Goal: Task Accomplishment & Management: Manage account settings

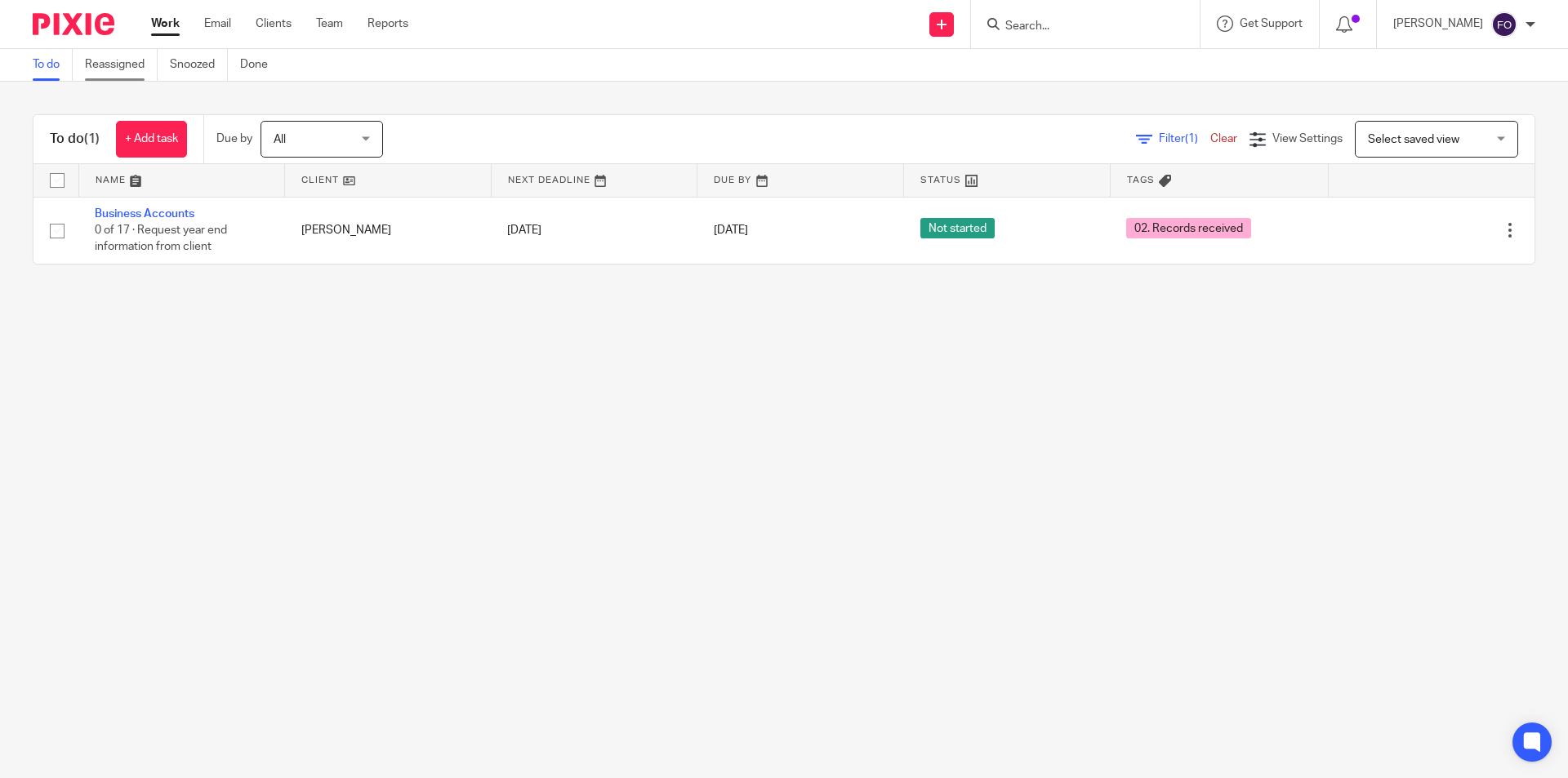
click at [126, 61] on link "Reassigned" at bounding box center [121, 65] width 72 height 32
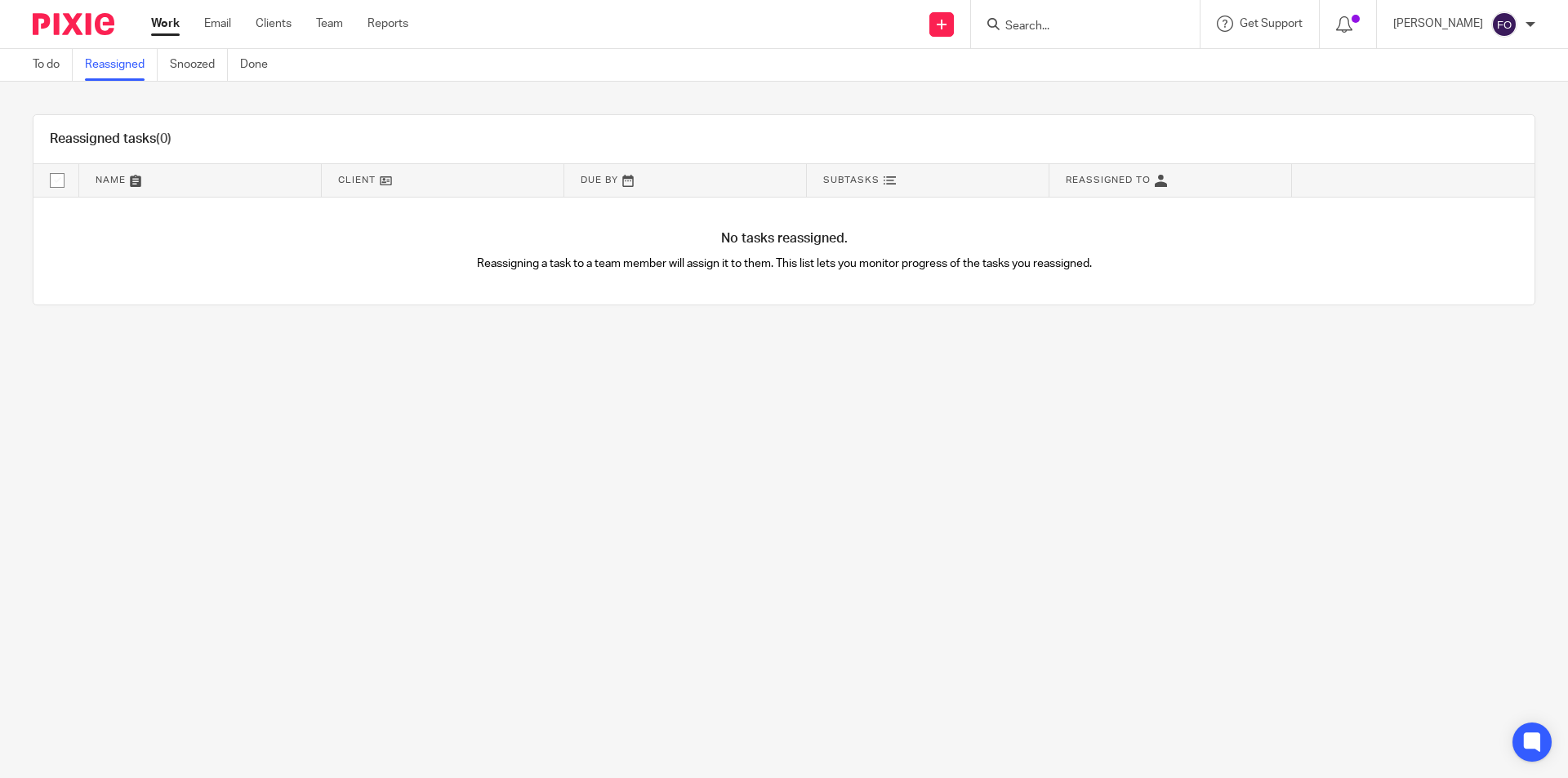
click at [1376, 37] on div at bounding box center [1348, 24] width 57 height 48
click at [1371, 35] on div at bounding box center [1348, 24] width 57 height 48
click at [1352, 31] on icon at bounding box center [1344, 25] width 17 height 17
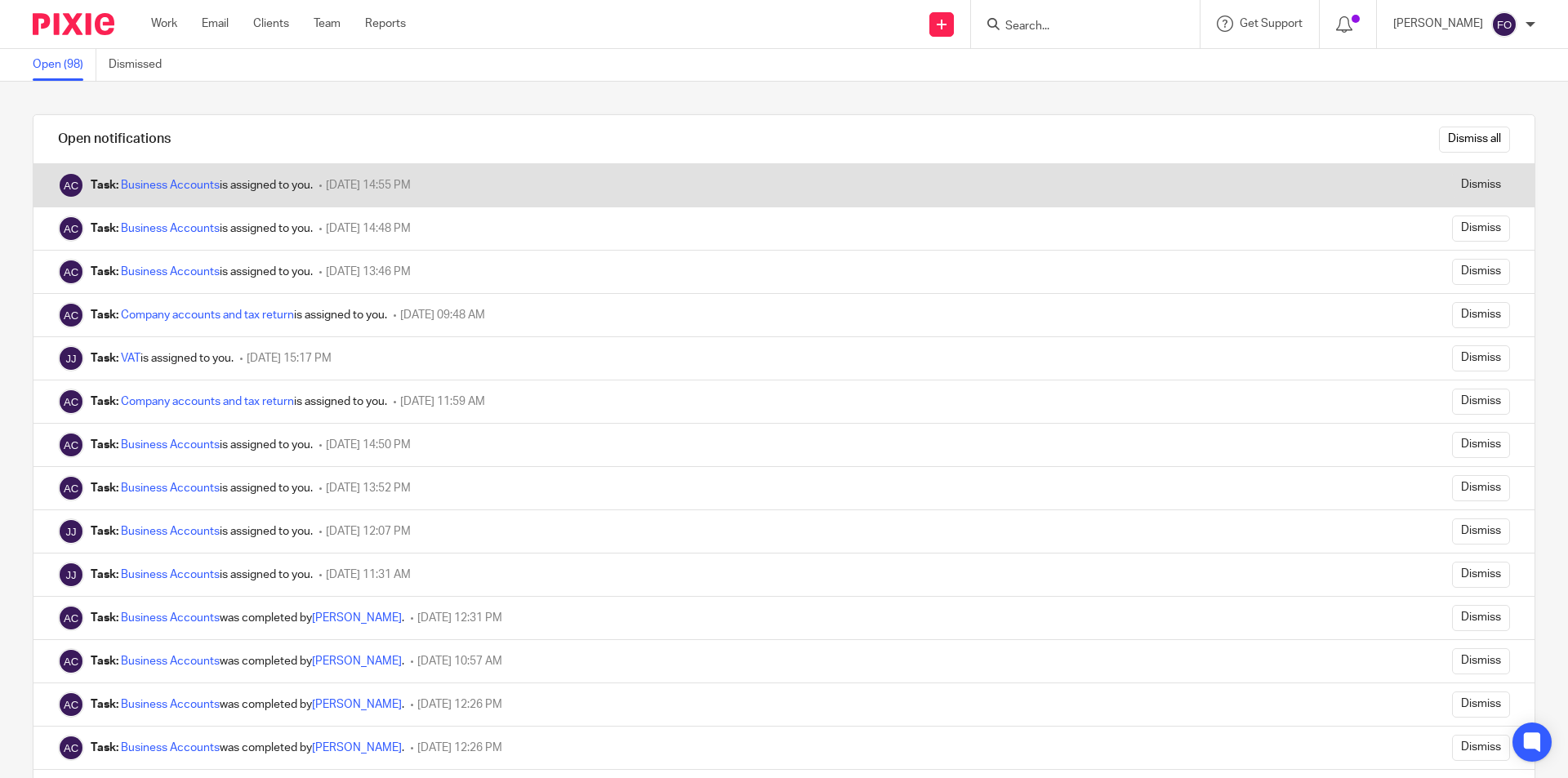
click at [269, 193] on div "Task: Business Accounts is assigned to you." at bounding box center [202, 185] width 222 height 17
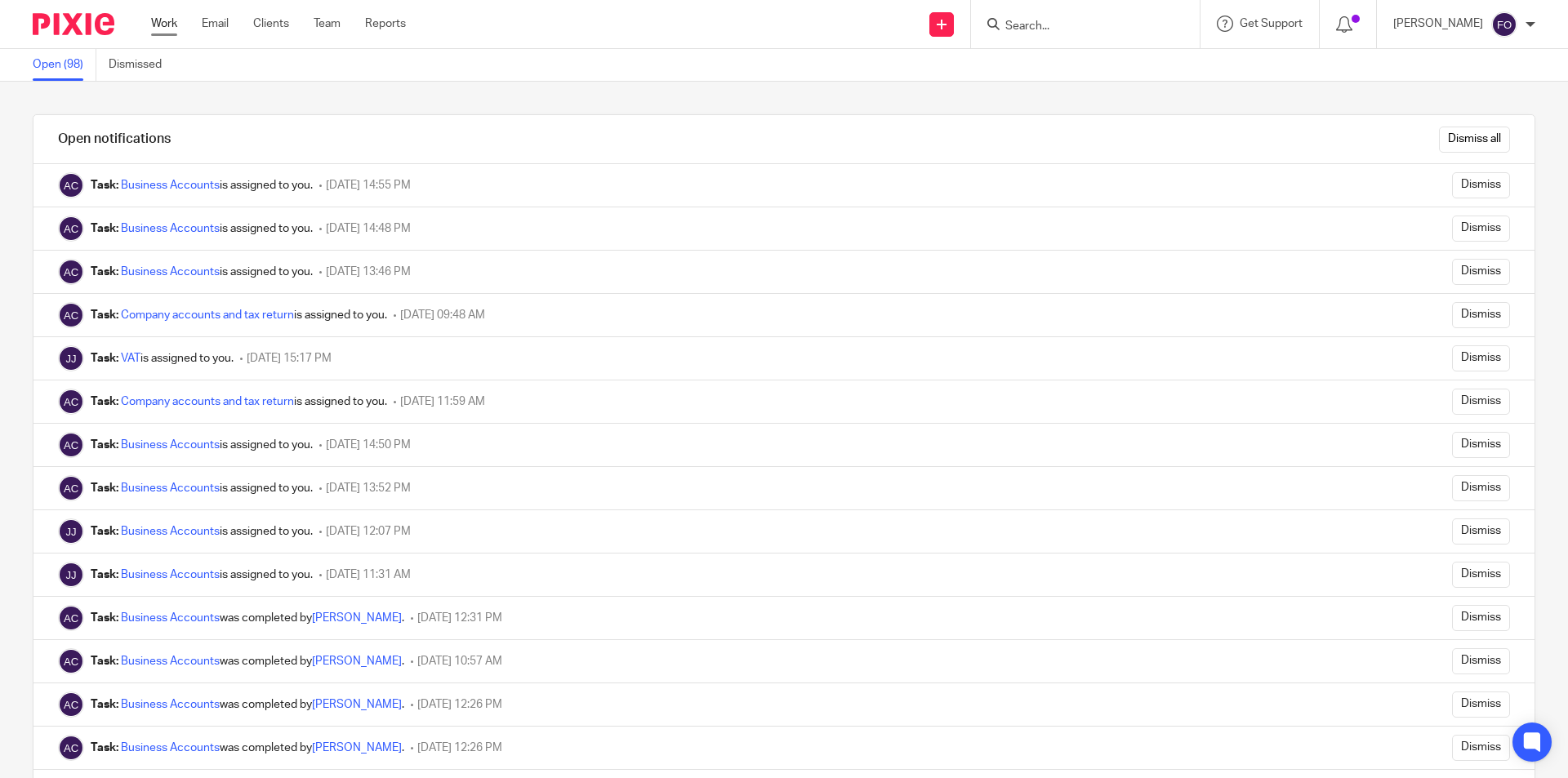
click at [167, 32] on link "Work" at bounding box center [164, 24] width 26 height 17
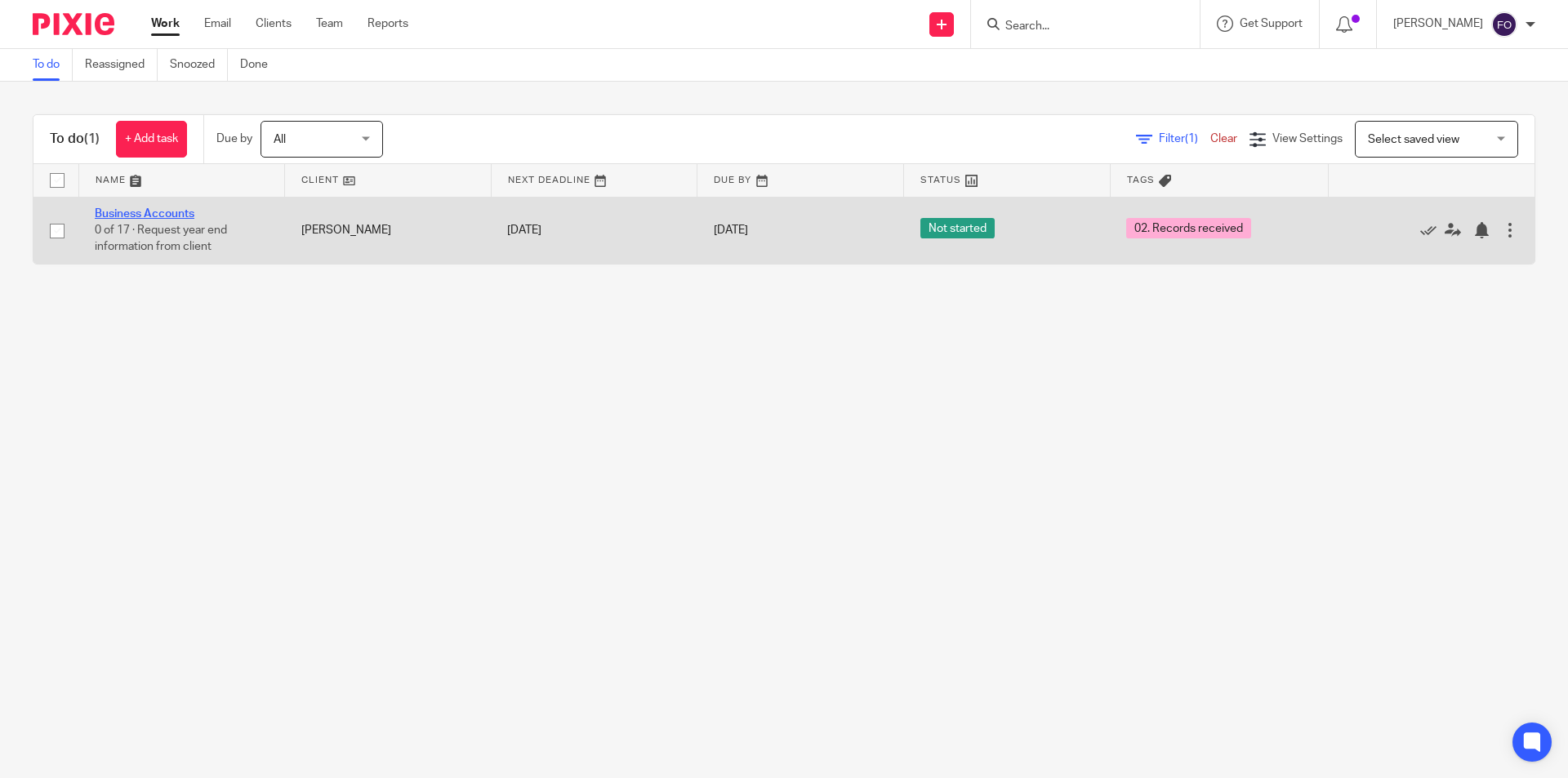
click at [167, 210] on link "Business Accounts" at bounding box center [144, 213] width 100 height 11
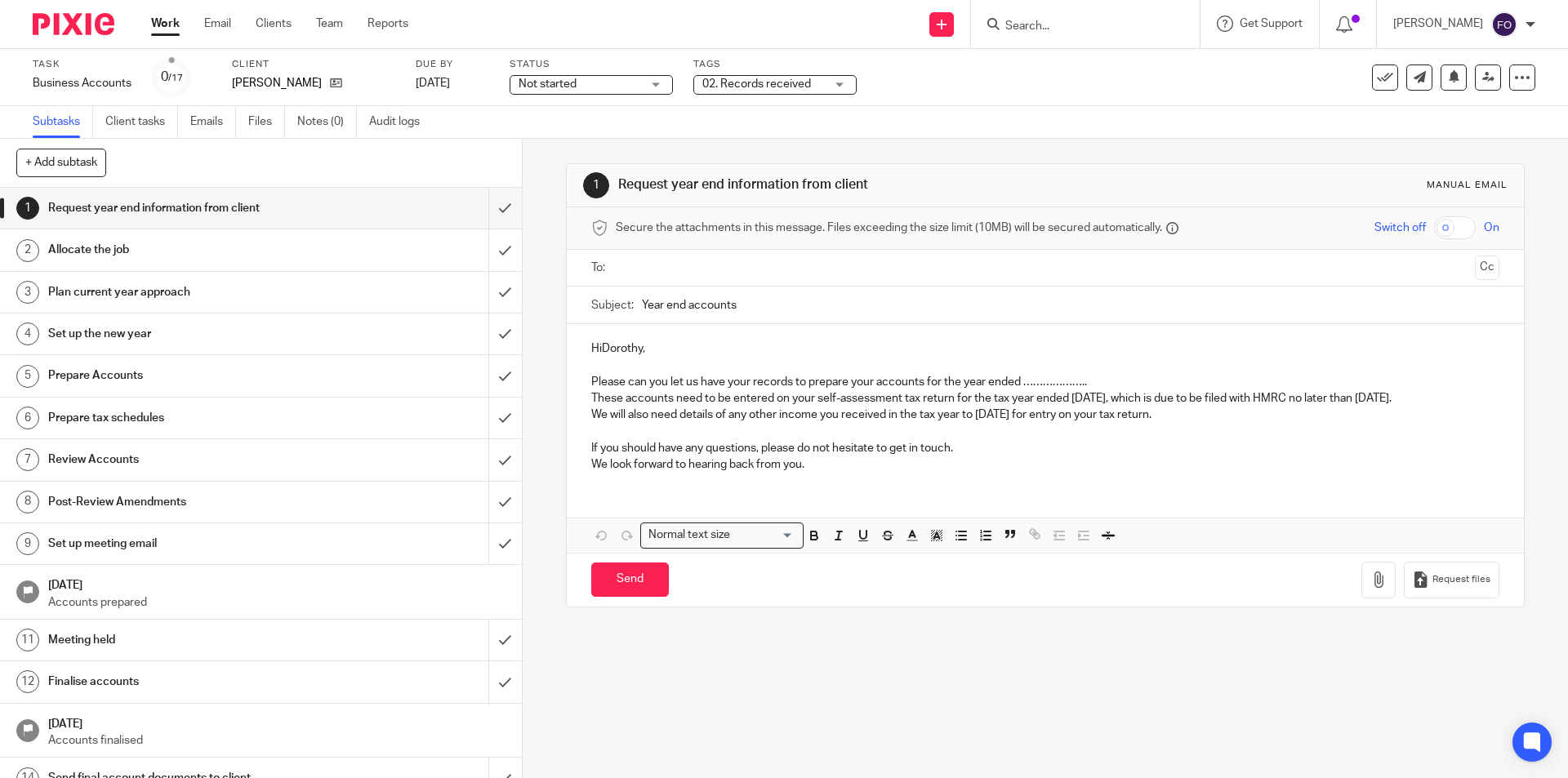
click at [814, 85] on span "02. Records received" at bounding box center [763, 84] width 123 height 17
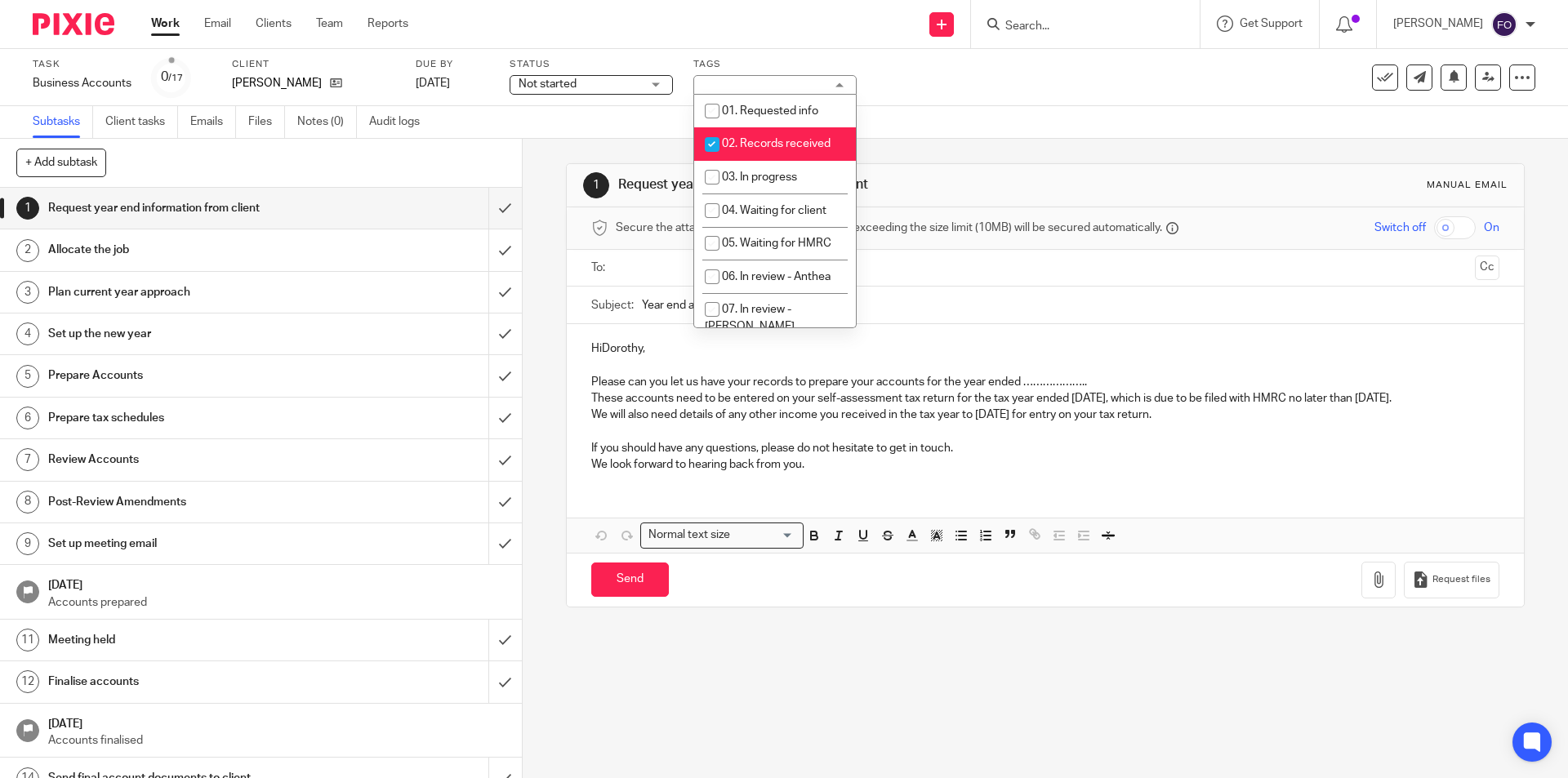
click at [782, 154] on li "02. Records received" at bounding box center [774, 144] width 161 height 33
checkbox input "false"
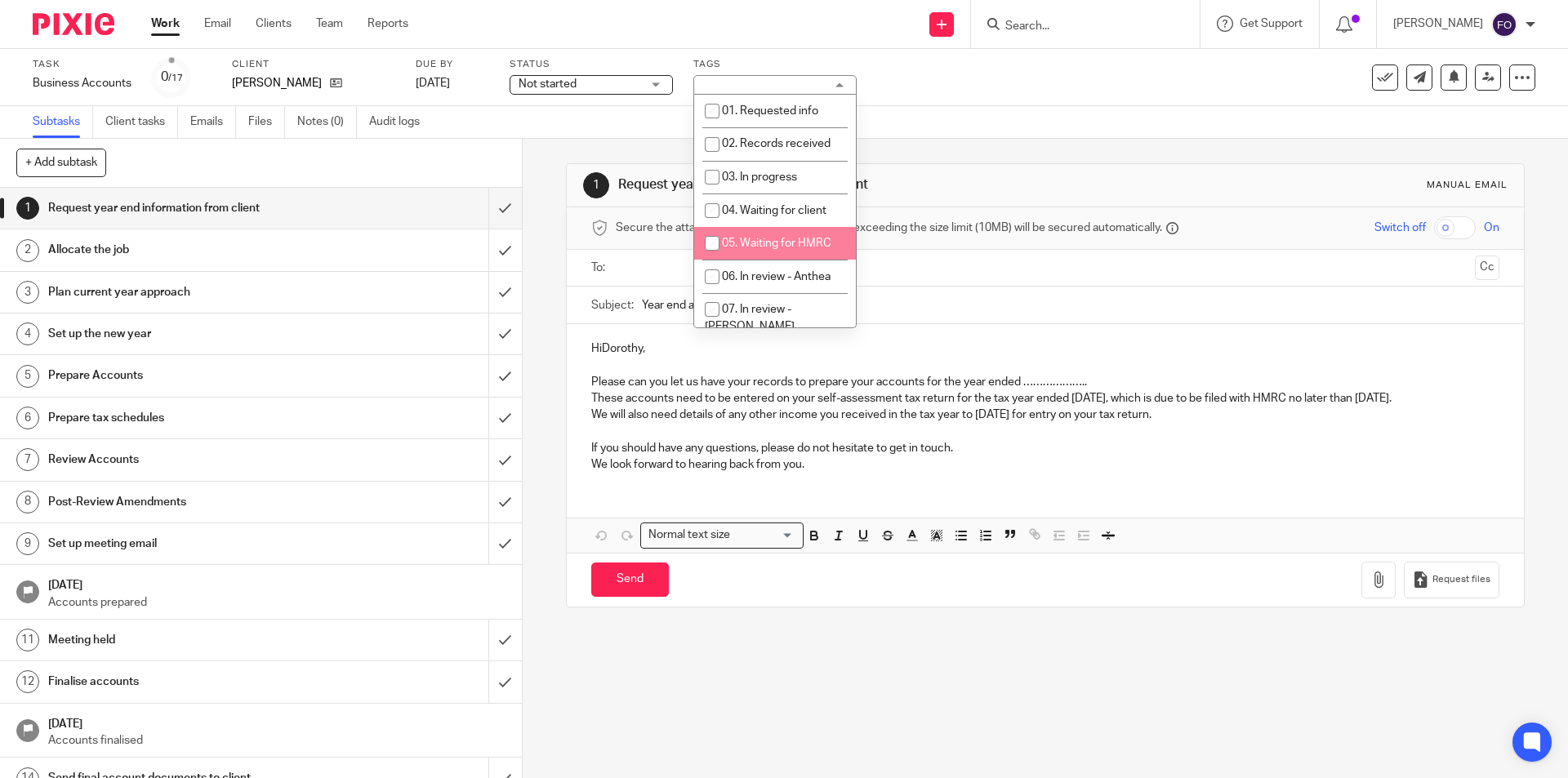
scroll to position [82, 0]
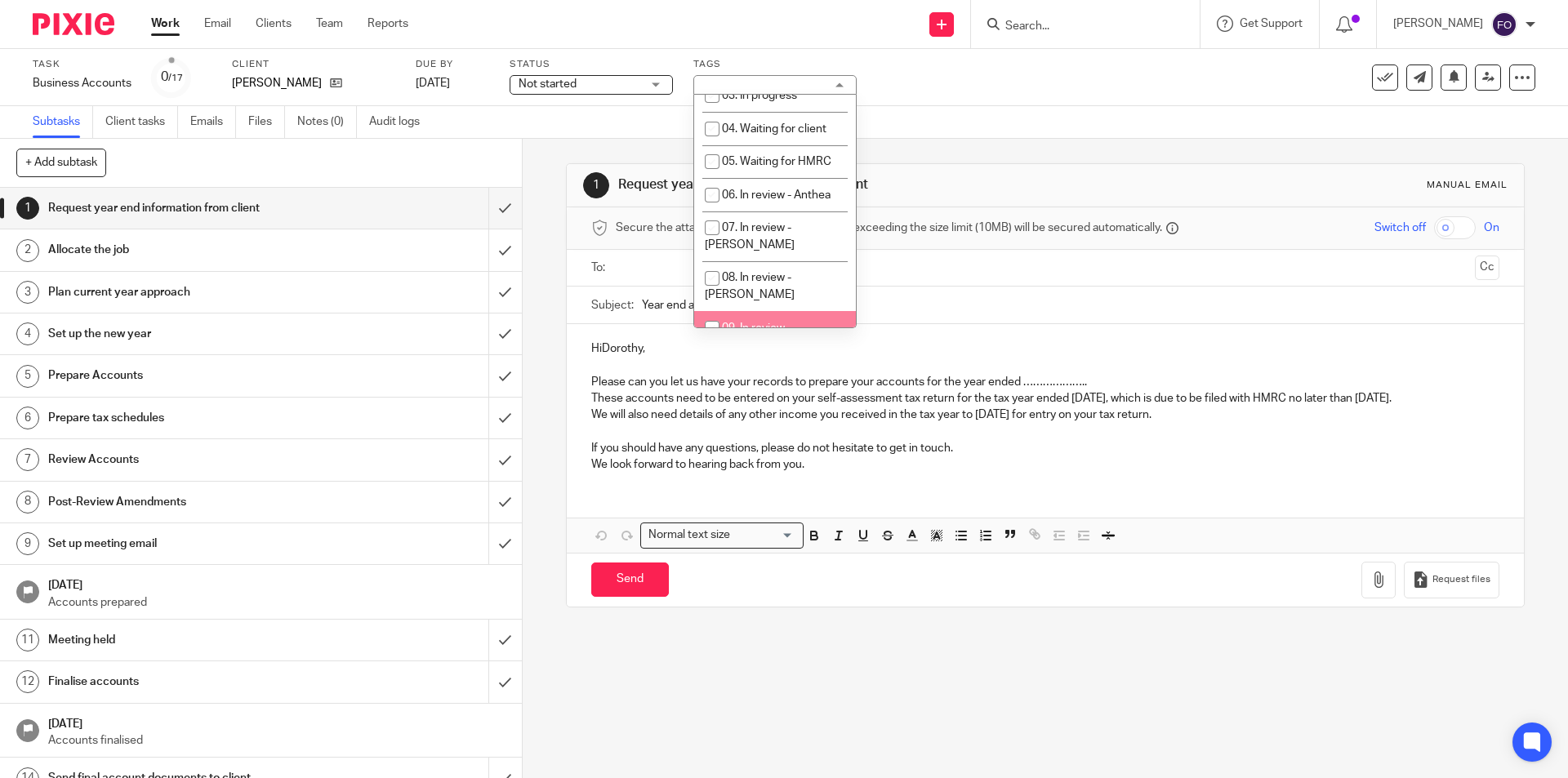
click at [802, 311] on li "09. In review - [PERSON_NAME]" at bounding box center [774, 336] width 161 height 50
checkbox input "true"
click at [1098, 79] on div "Task Business Accounts Save Business Accounts 0 /17 Client Mrs D Aspden Due by …" at bounding box center [658, 78] width 1252 height 39
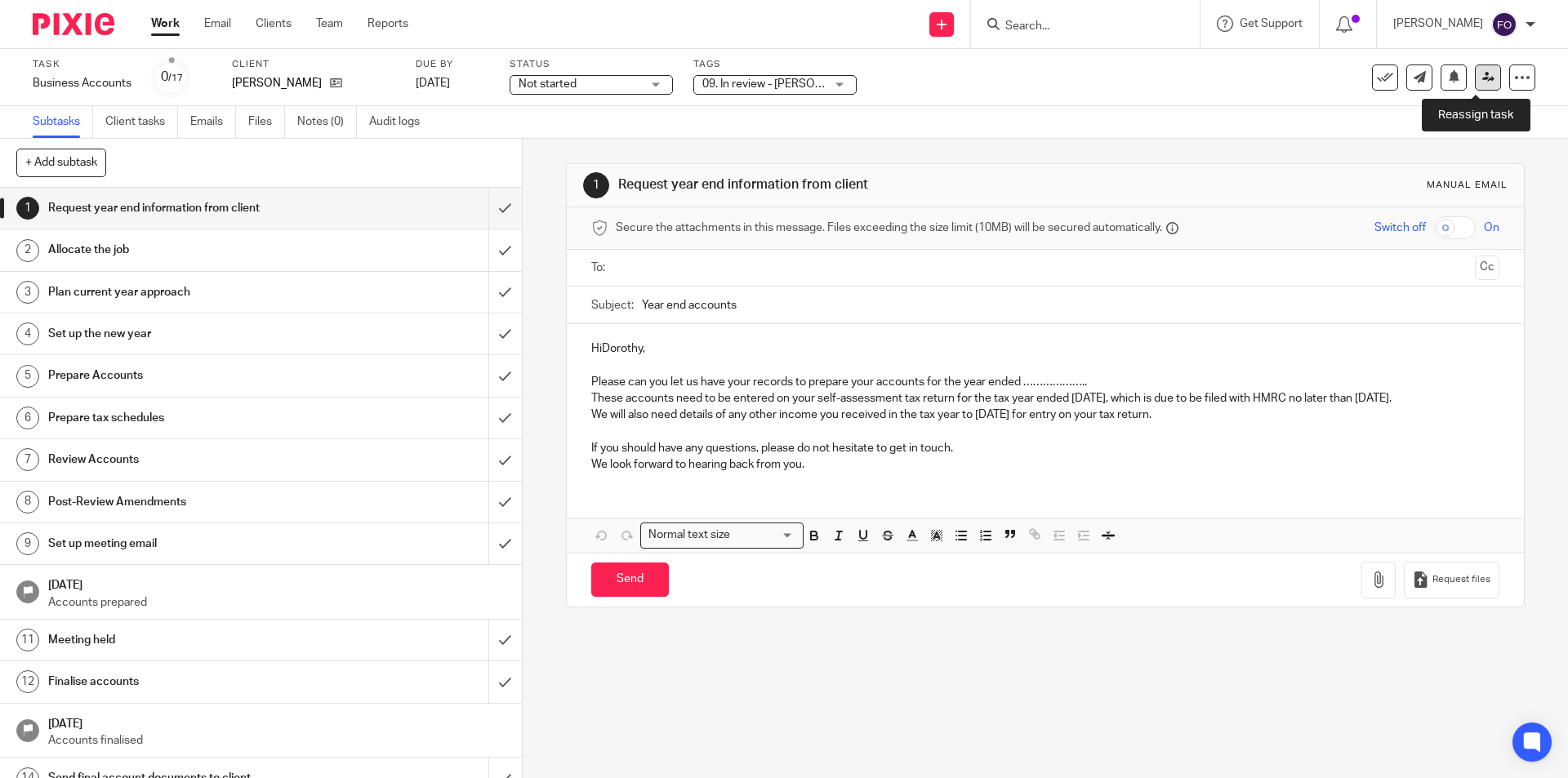
click at [1482, 79] on icon at bounding box center [1488, 78] width 12 height 12
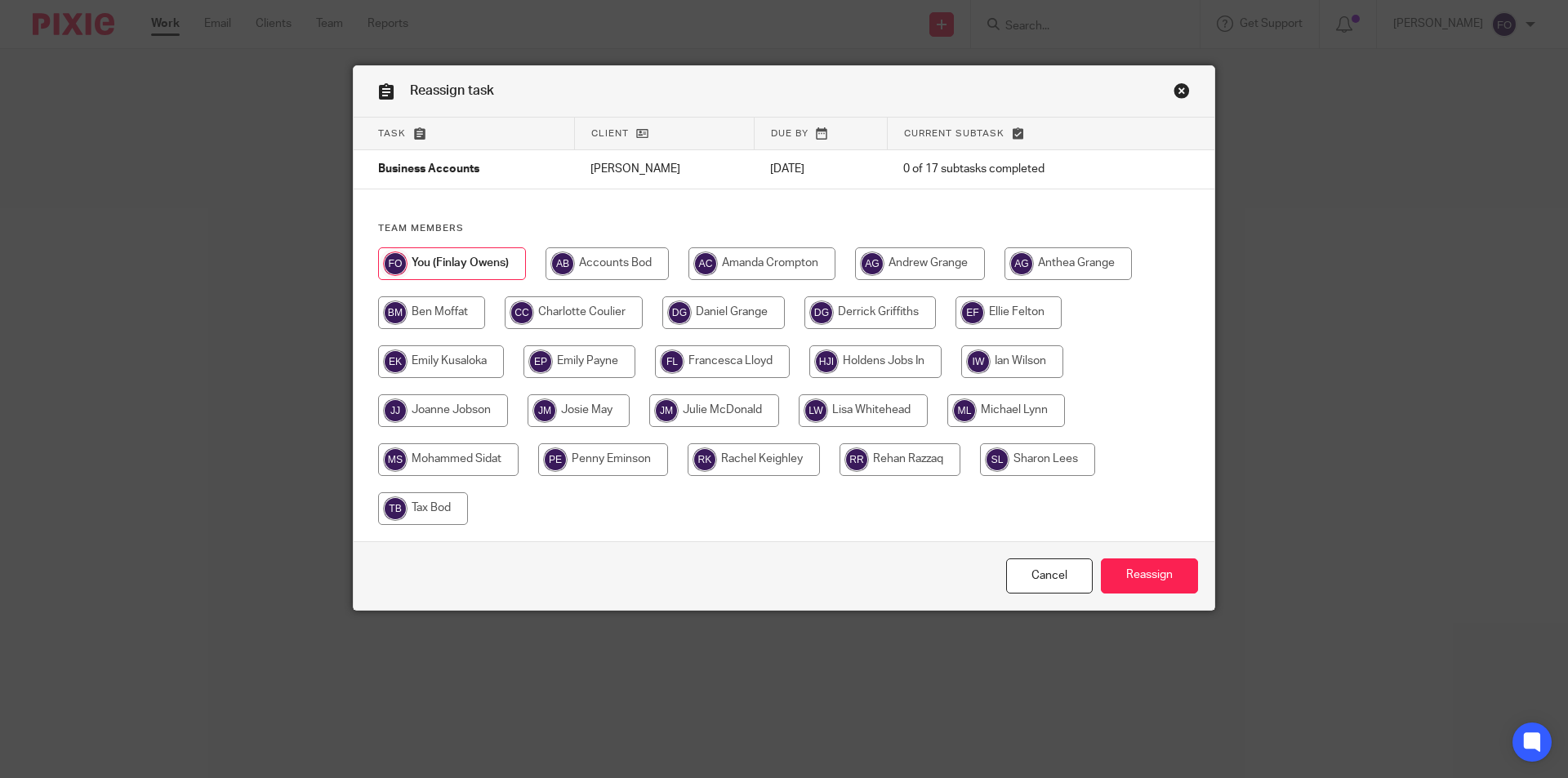
click at [806, 259] on input "radio" at bounding box center [762, 263] width 147 height 33
radio input "true"
click at [1018, 575] on link "Cancel" at bounding box center [1049, 576] width 86 height 35
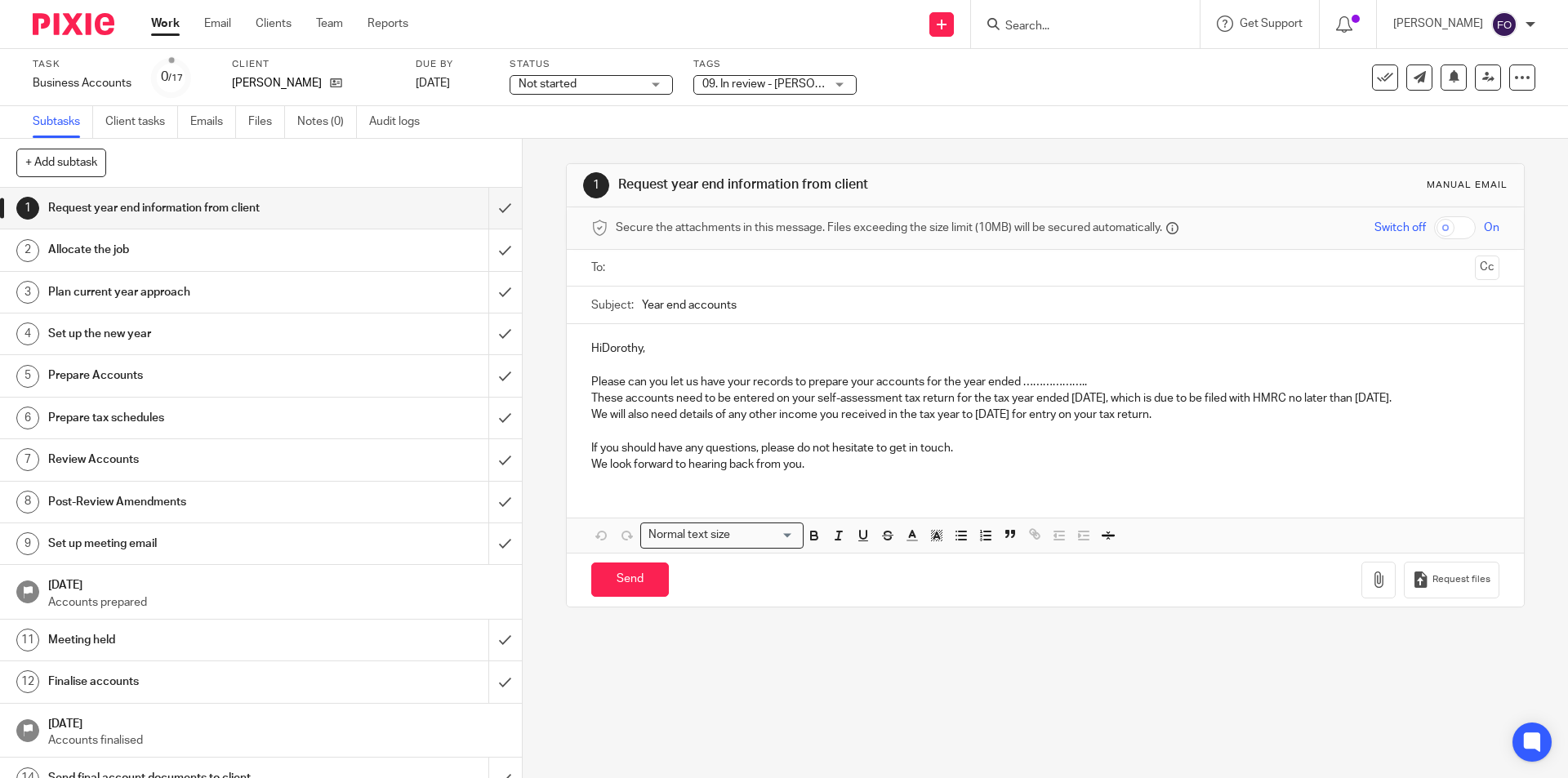
click at [710, 90] on span "09. In review - Amanda" at bounding box center [763, 84] width 123 height 17
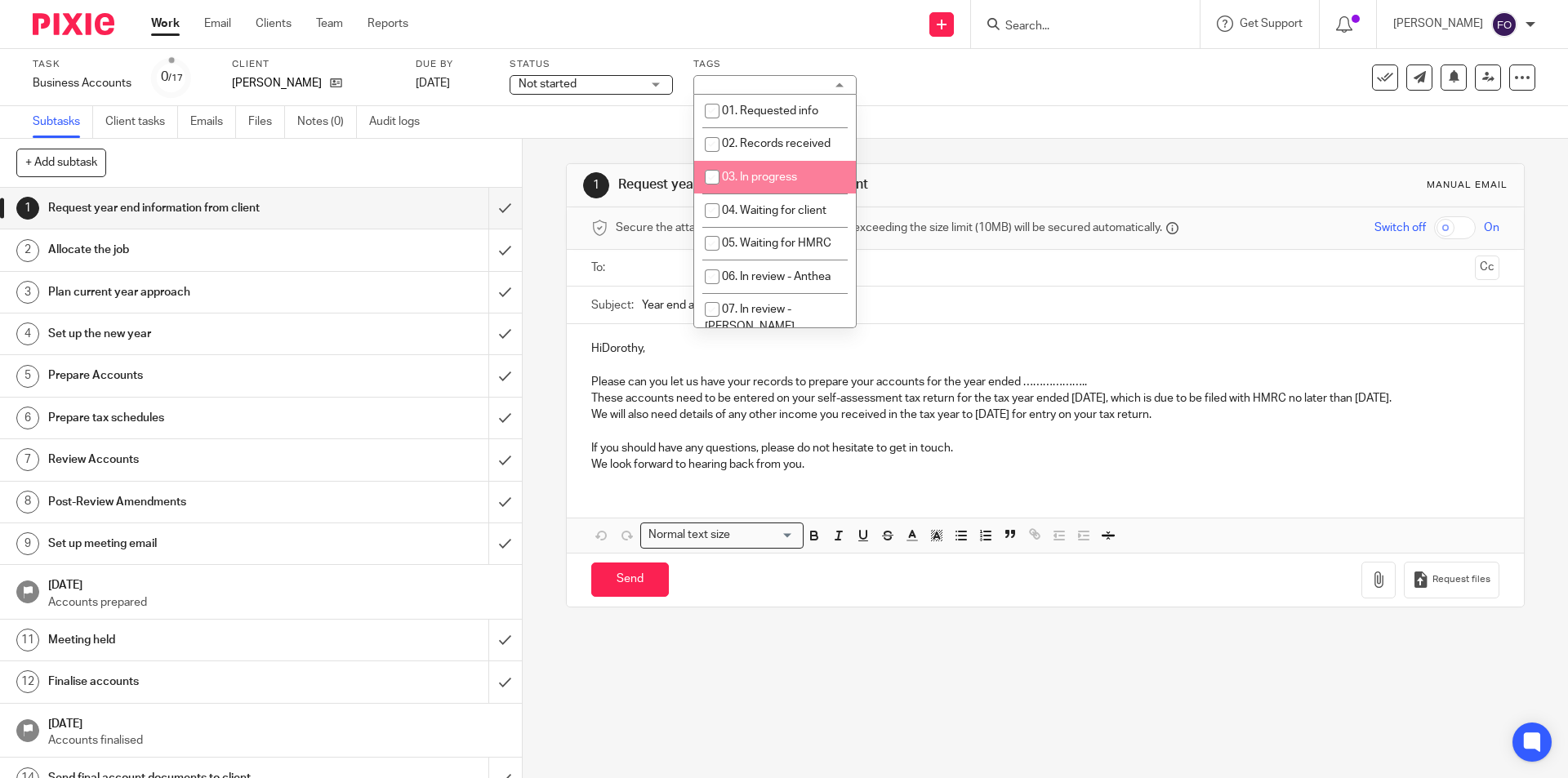
click at [779, 172] on span "03. In progress" at bounding box center [759, 177] width 75 height 11
checkbox input "true"
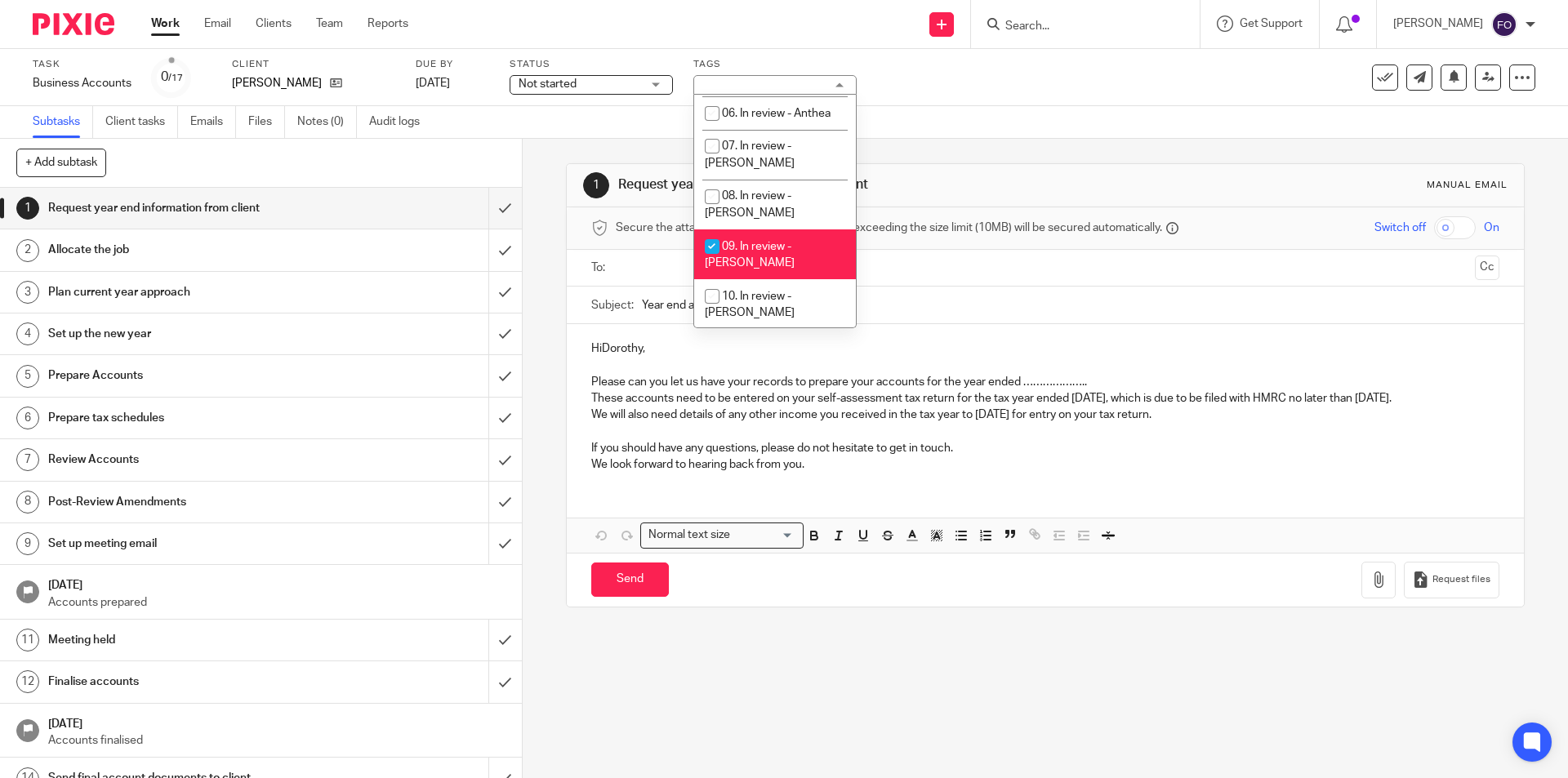
click at [784, 229] on li "09. In review - [PERSON_NAME]" at bounding box center [774, 254] width 161 height 50
checkbox input "false"
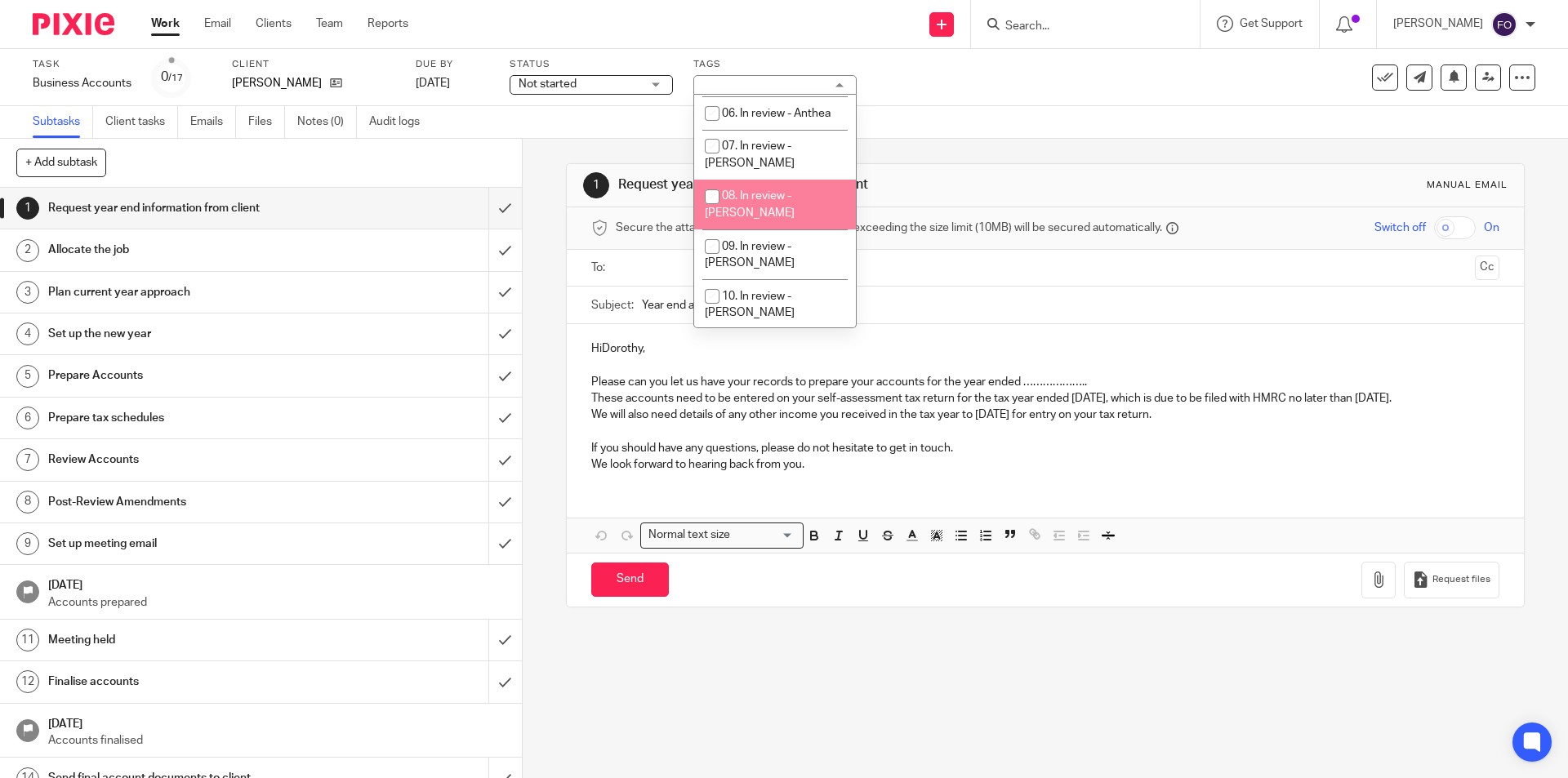
click at [991, 110] on div "Subtasks Client tasks Emails Files Notes (0) Audit logs" at bounding box center [784, 122] width 1568 height 33
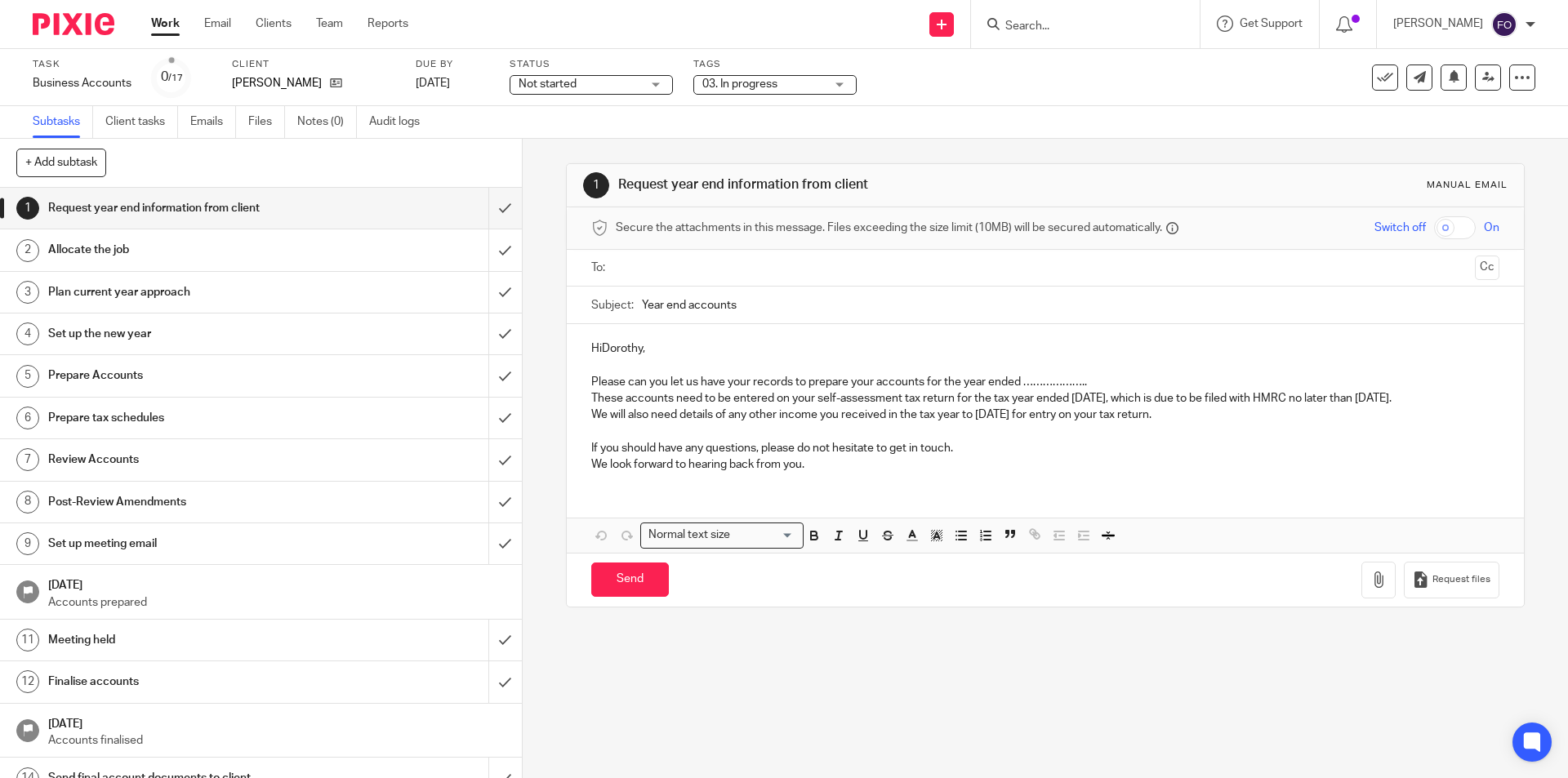
click at [74, 32] on img at bounding box center [73, 24] width 82 height 22
